Goal: Task Accomplishment & Management: Manage account settings

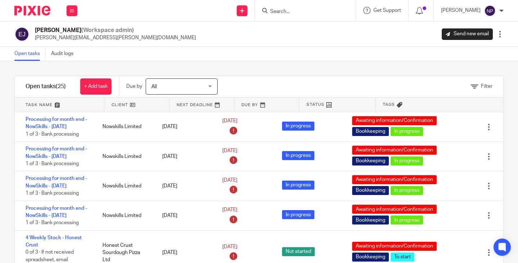
scroll to position [216, 0]
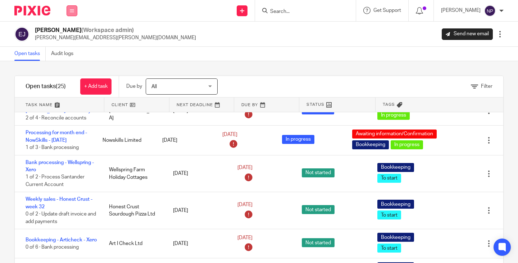
click at [70, 12] on icon at bounding box center [72, 11] width 4 height 4
click at [68, 54] on link "Clients" at bounding box center [70, 54] width 16 height 5
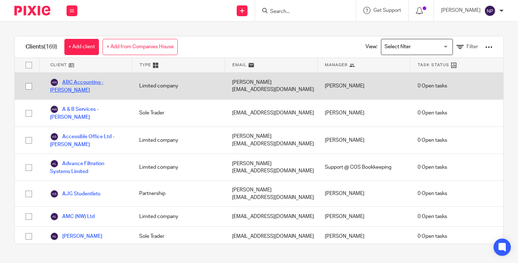
click at [86, 81] on link "ABC Accounting - [PERSON_NAME]" at bounding box center [87, 86] width 75 height 16
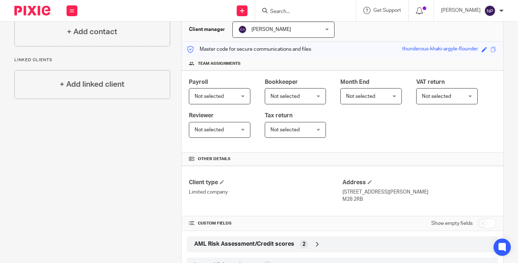
scroll to position [124, 0]
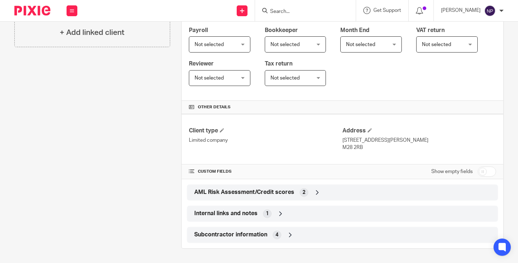
click at [305, 213] on div "Internal links and notes 1" at bounding box center [343, 214] width 300 height 12
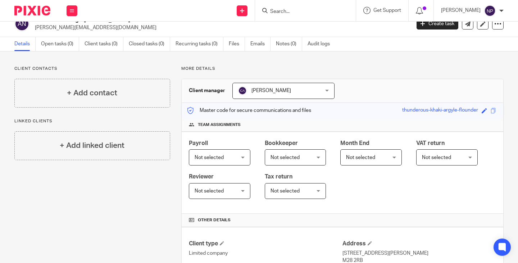
scroll to position [0, 0]
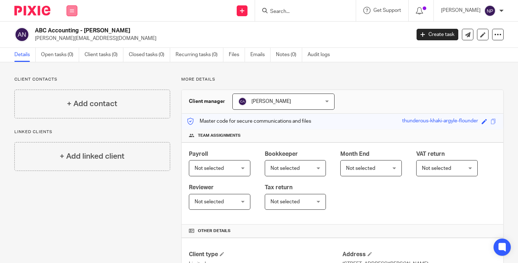
click at [73, 12] on icon at bounding box center [72, 11] width 4 height 4
click at [72, 54] on link "Clients" at bounding box center [70, 54] width 17 height 5
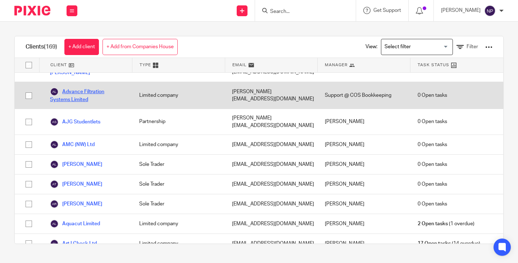
scroll to position [144, 0]
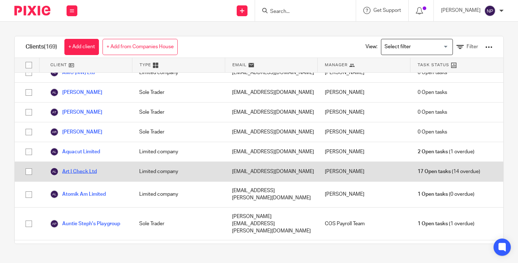
click at [77, 167] on link "Art I Check Ltd" at bounding box center [73, 171] width 47 height 9
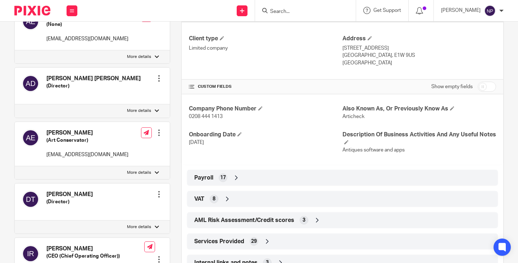
scroll to position [288, 0]
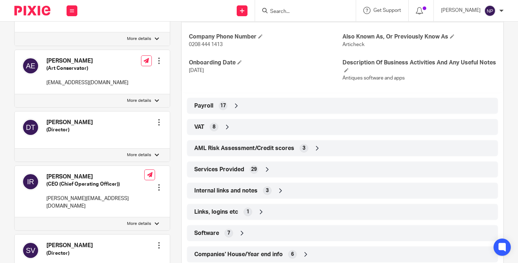
click at [322, 191] on div "Internal links and notes 3" at bounding box center [343, 191] width 300 height 12
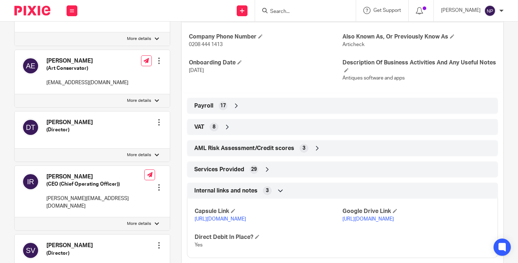
scroll to position [360, 0]
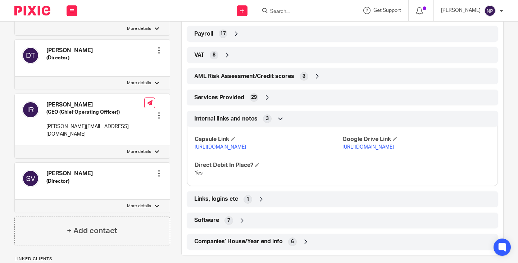
click at [295, 119] on div "Internal links and notes 3" at bounding box center [343, 119] width 300 height 12
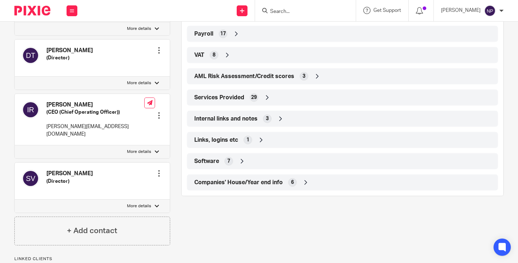
click at [326, 184] on div "Companies' House/Year end info 6" at bounding box center [343, 182] width 300 height 12
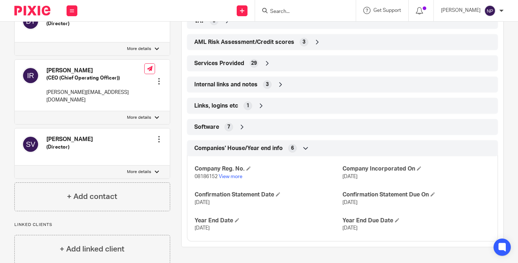
scroll to position [402, 0]
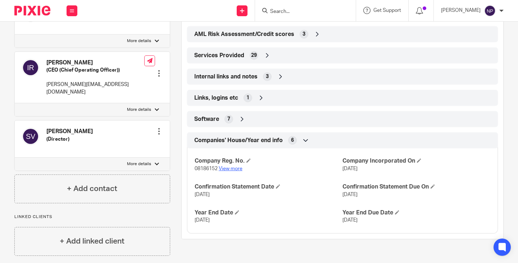
click at [229, 169] on link "View more" at bounding box center [231, 168] width 24 height 5
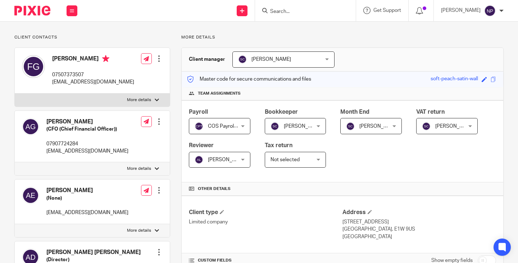
scroll to position [0, 0]
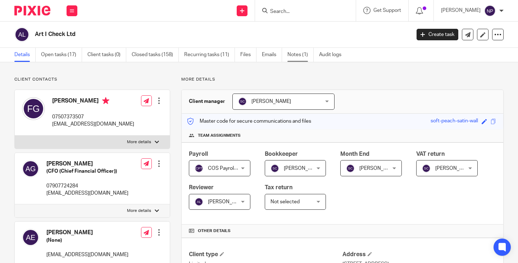
click at [298, 53] on link "Notes (1)" at bounding box center [300, 55] width 26 height 14
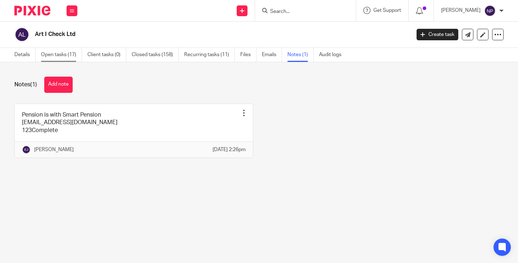
click at [65, 57] on link "Open tasks (17)" at bounding box center [61, 55] width 41 height 14
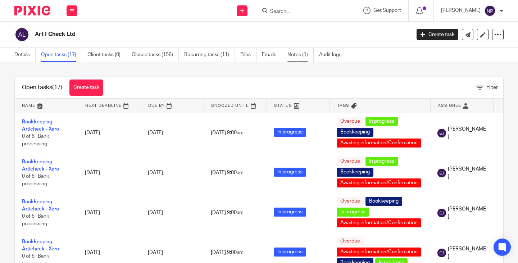
click at [303, 52] on link "Notes (1)" at bounding box center [300, 55] width 26 height 14
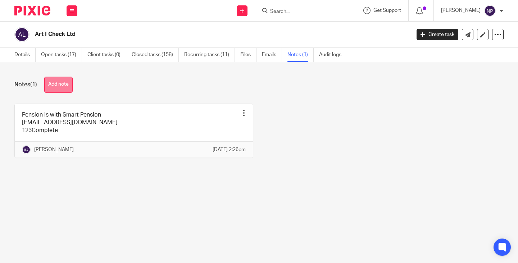
click at [61, 83] on button "Add note" at bounding box center [58, 85] width 28 height 16
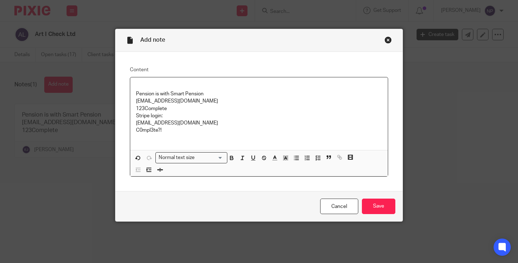
click at [136, 83] on p at bounding box center [259, 86] width 246 height 7
click at [61, 125] on div "Add note Content Pension is with Smart Pension cospayroll@cosbookkeeping.co.uk …" at bounding box center [259, 131] width 518 height 263
click at [332, 209] on link "Cancel" at bounding box center [339, 206] width 38 height 15
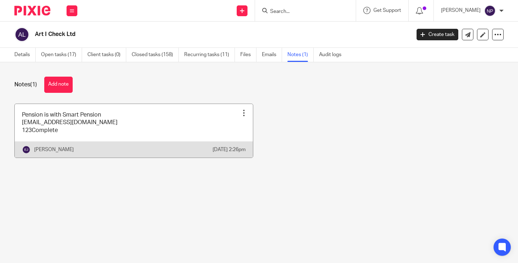
click at [138, 115] on link at bounding box center [134, 131] width 238 height 54
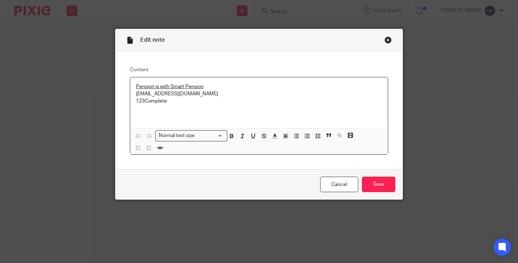
click at [387, 40] on div "Close this dialog window" at bounding box center [388, 39] width 7 height 7
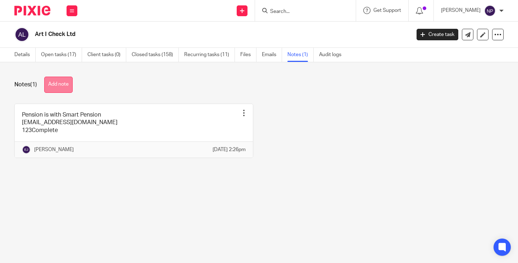
click at [64, 85] on button "Add note" at bounding box center [58, 85] width 28 height 16
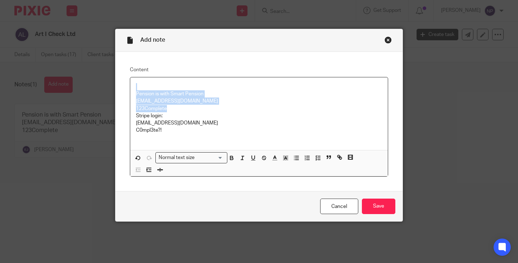
drag, startPoint x: 167, startPoint y: 109, endPoint x: 140, endPoint y: 88, distance: 34.1
click at [140, 88] on div "Pension is with Smart Pension [EMAIL_ADDRESS][DOMAIN_NAME] 123Complete Stripe l…" at bounding box center [259, 113] width 258 height 73
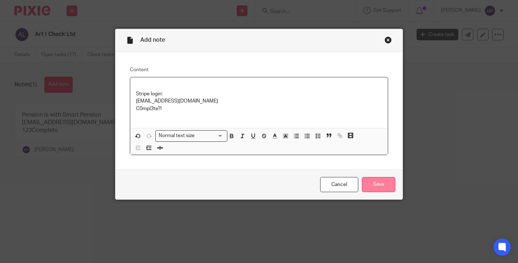
click at [382, 187] on input "Save" at bounding box center [378, 184] width 33 height 15
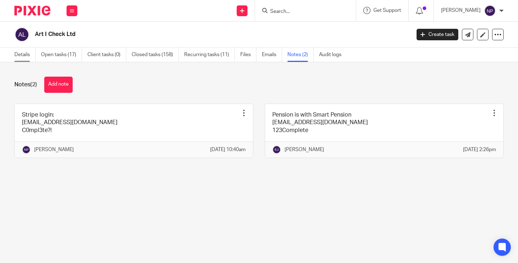
click at [15, 53] on link "Details" at bounding box center [24, 55] width 21 height 14
